Goal: Task Accomplishment & Management: Use online tool/utility

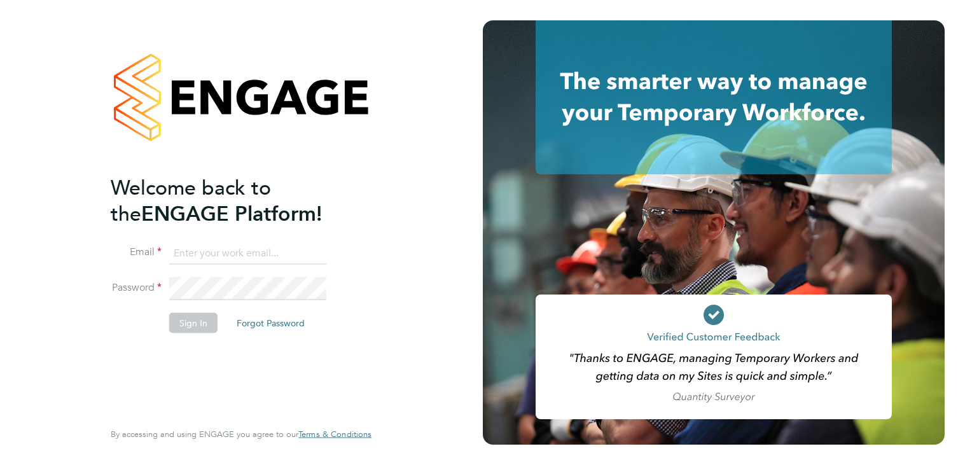
type input "jodie.massingham@uk.g4s.com"
click at [197, 321] on button "Sign In" at bounding box center [193, 323] width 48 height 20
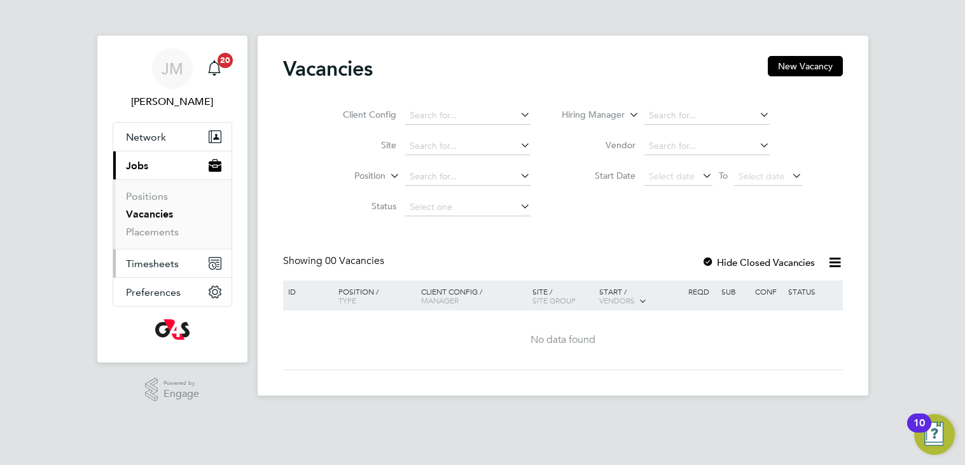
click at [171, 263] on span "Timesheets" at bounding box center [152, 264] width 53 height 12
click at [146, 261] on span "Timesheets" at bounding box center [152, 264] width 53 height 12
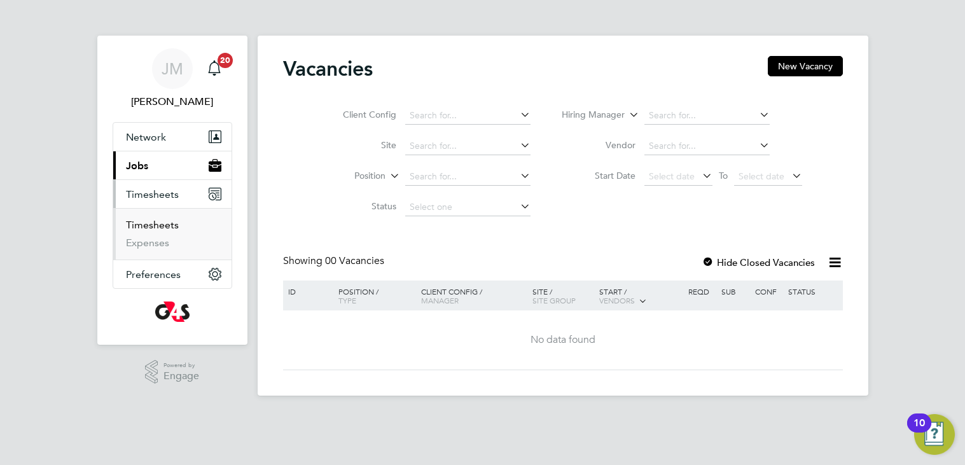
click at [149, 230] on link "Timesheets" at bounding box center [152, 225] width 53 height 12
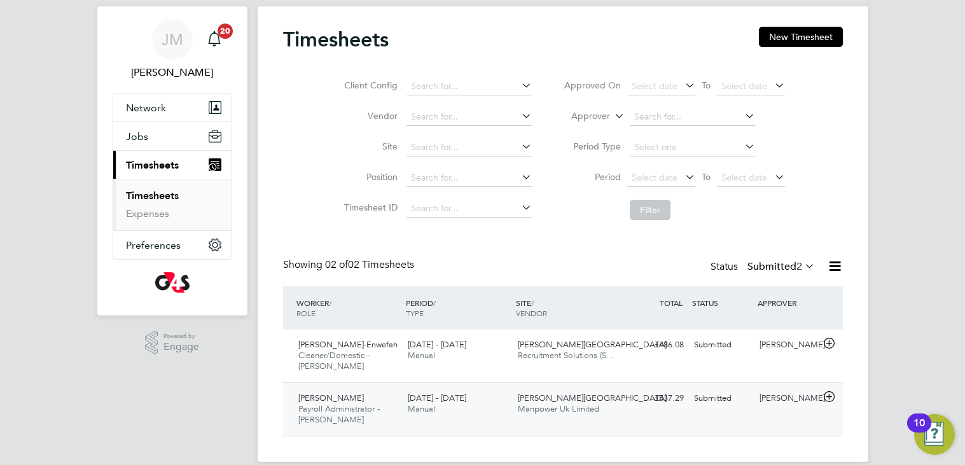
scroll to position [43, 0]
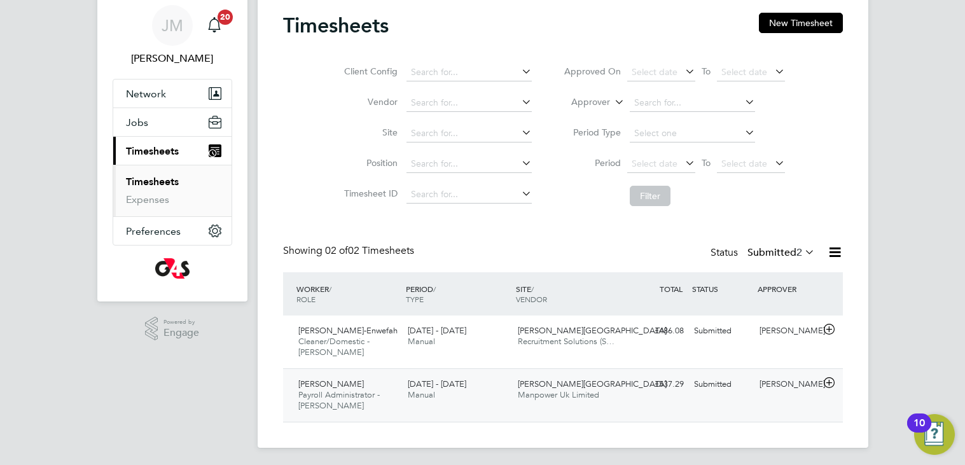
click at [464, 390] on div "25 - 31 Aug 2025 Manual" at bounding box center [458, 390] width 110 height 32
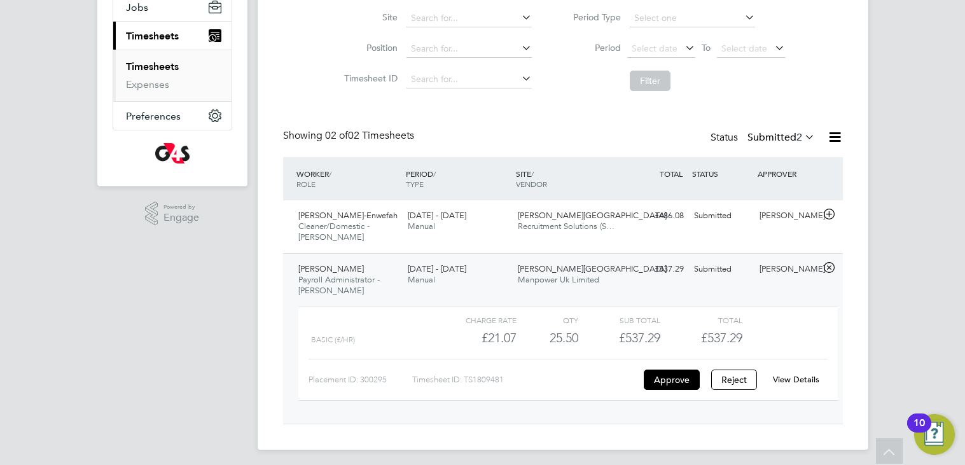
scroll to position [163, 0]
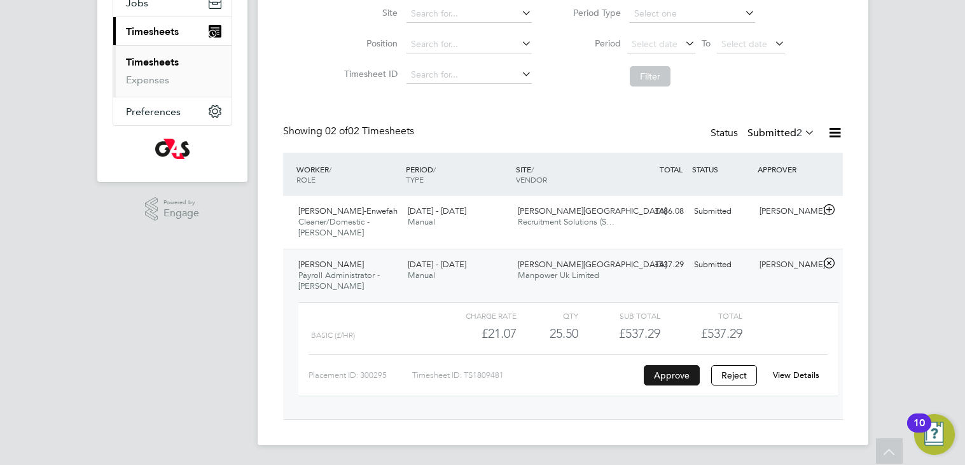
click at [655, 374] on button "Approve" at bounding box center [672, 375] width 56 height 20
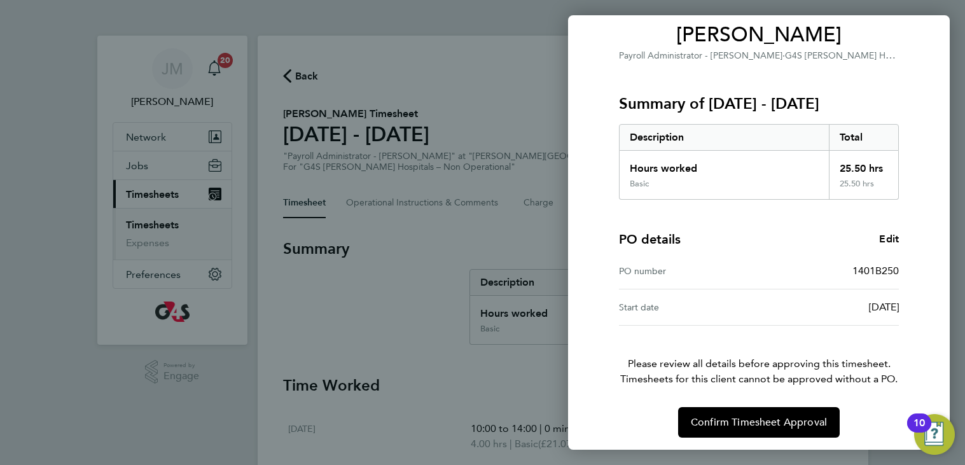
scroll to position [107, 0]
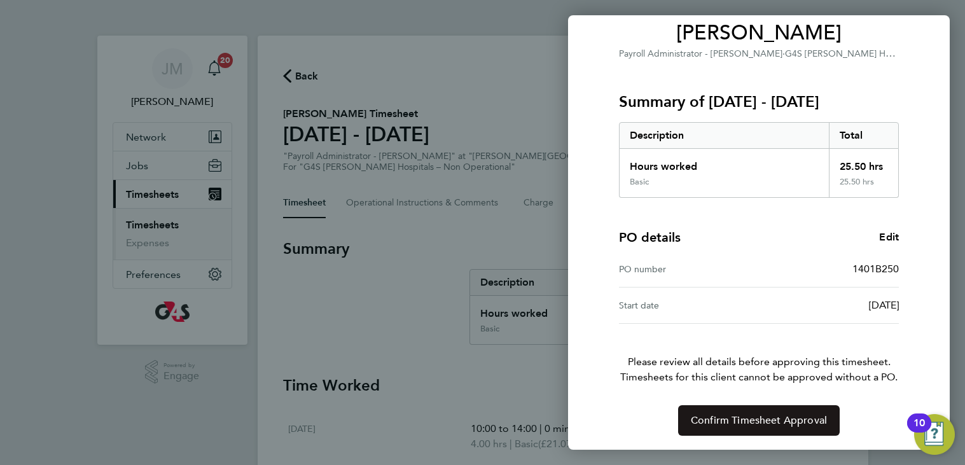
click at [752, 422] on span "Confirm Timesheet Approval" at bounding box center [759, 420] width 136 height 13
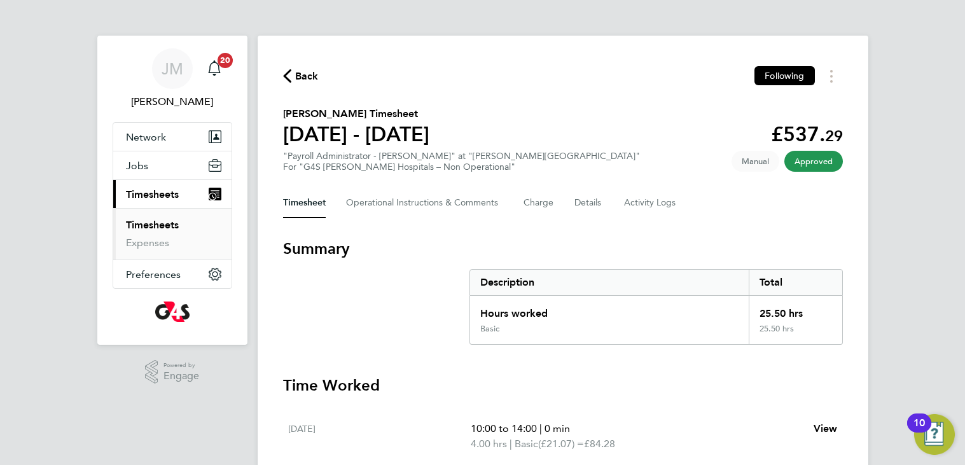
click at [299, 76] on span "Back" at bounding box center [307, 76] width 24 height 15
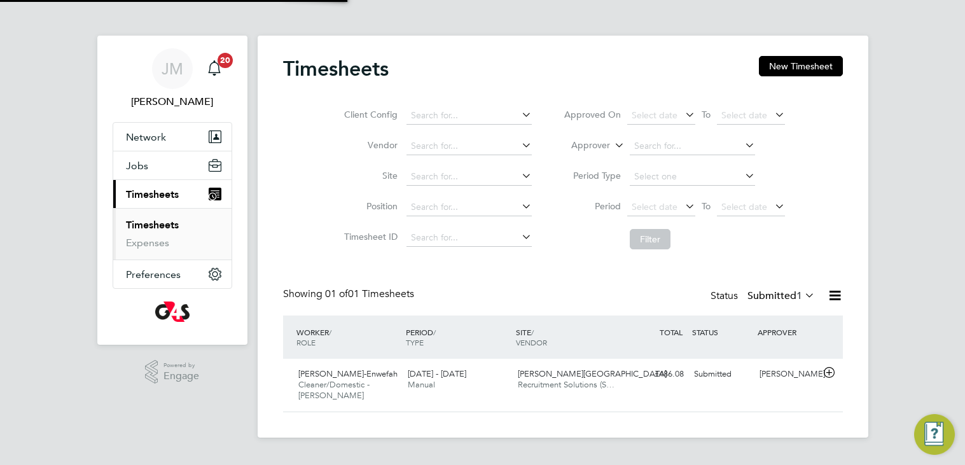
scroll to position [31, 111]
